Goal: Task Accomplishment & Management: Use online tool/utility

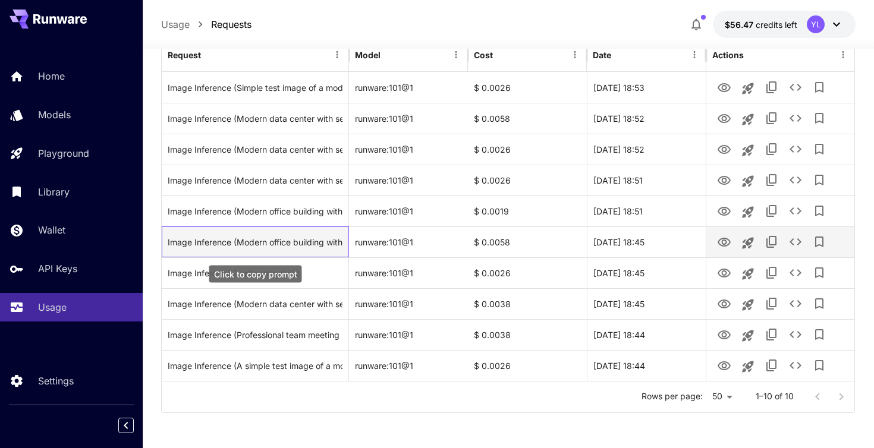
click at [275, 239] on div "Image Inference (Modern office building with glass facade, professional archite…" at bounding box center [255, 242] width 175 height 30
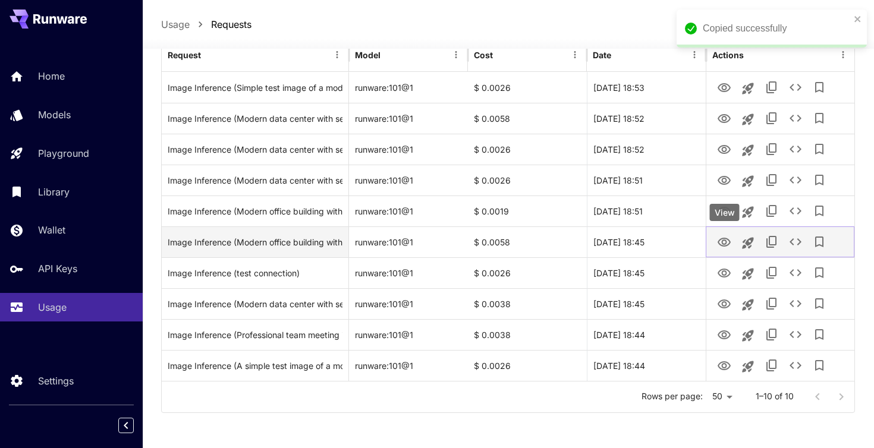
click at [726, 244] on icon "View" at bounding box center [724, 242] width 14 height 14
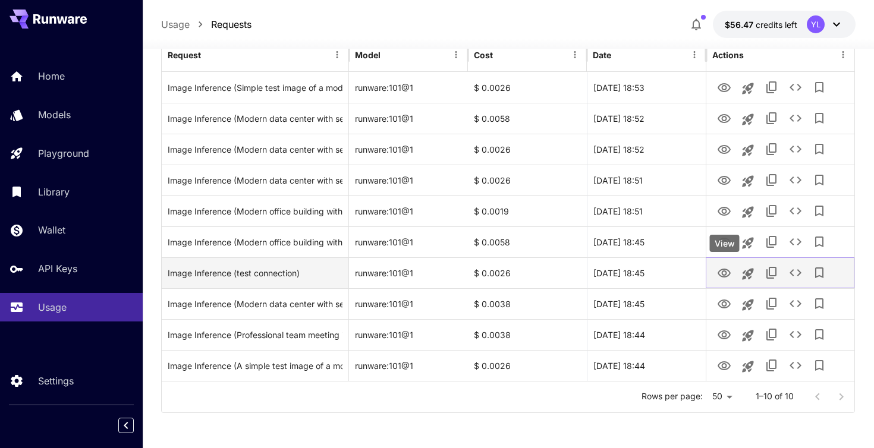
click at [726, 272] on icon "View" at bounding box center [723, 273] width 13 height 9
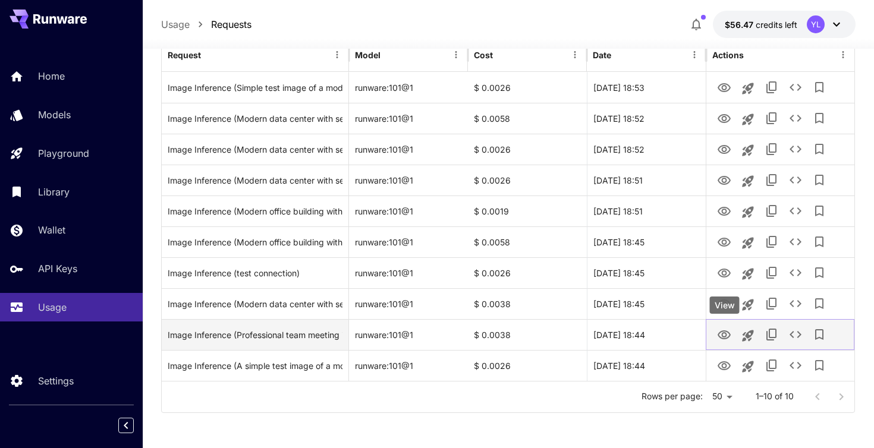
click at [726, 333] on icon "View" at bounding box center [724, 335] width 14 height 14
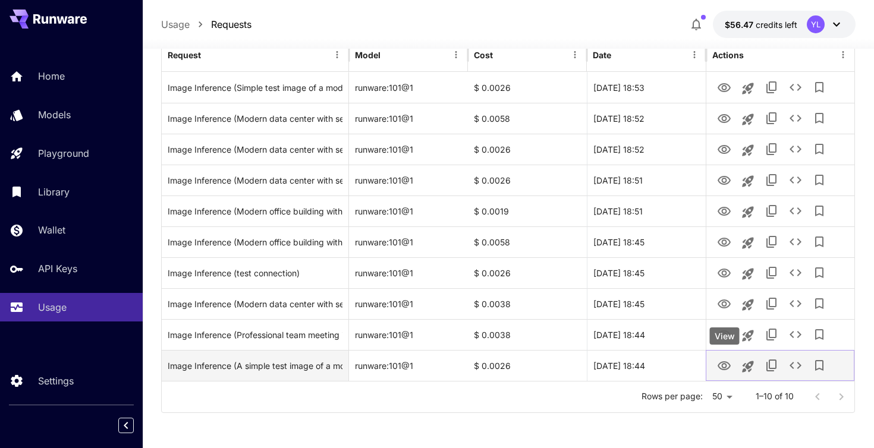
click at [722, 364] on icon "View" at bounding box center [723, 365] width 13 height 9
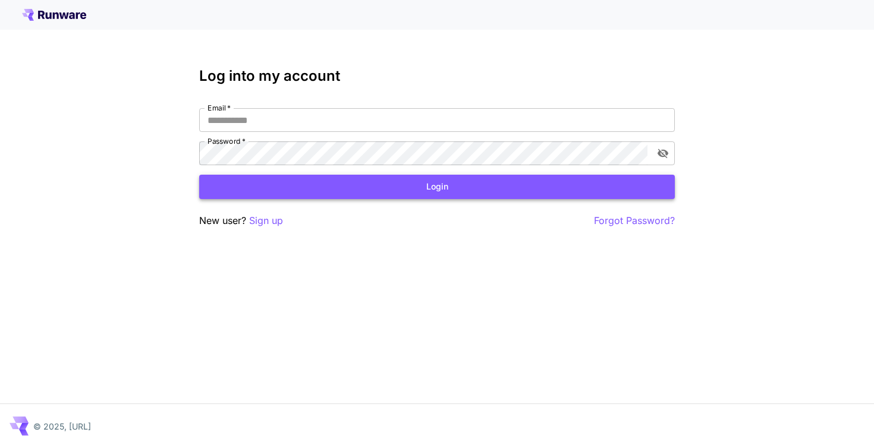
type input "**********"
click at [388, 187] on button "Login" at bounding box center [436, 187] width 475 height 24
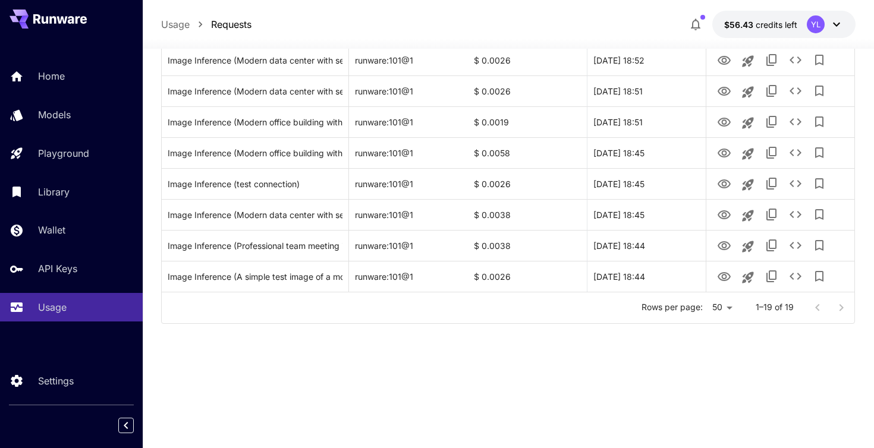
scroll to position [440, 0]
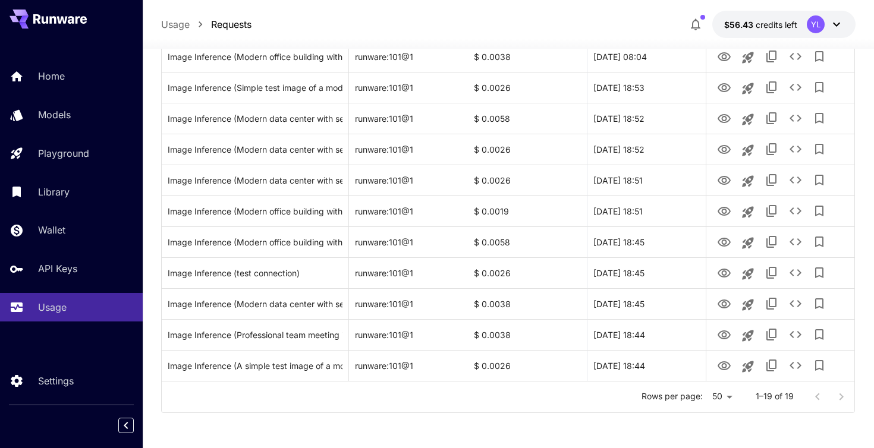
click at [842, 392] on div at bounding box center [829, 397] width 48 height 24
click at [817, 398] on div at bounding box center [829, 397] width 48 height 24
